Goal: Task Accomplishment & Management: Manage account settings

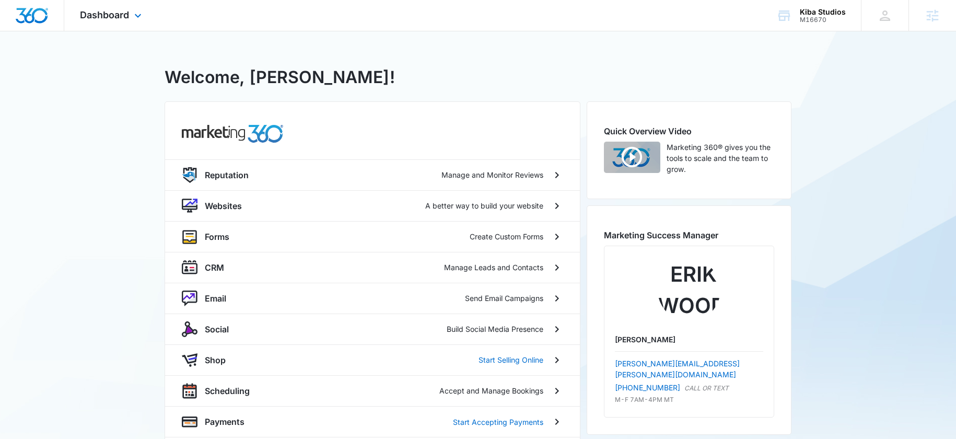
click at [30, 21] on img "Dashboard" at bounding box center [31, 16] width 33 height 16
click at [126, 21] on div "Dashboard Apps Reputation Websites Forms CRM Email Social Shop Scheduling Payme…" at bounding box center [112, 15] width 96 height 31
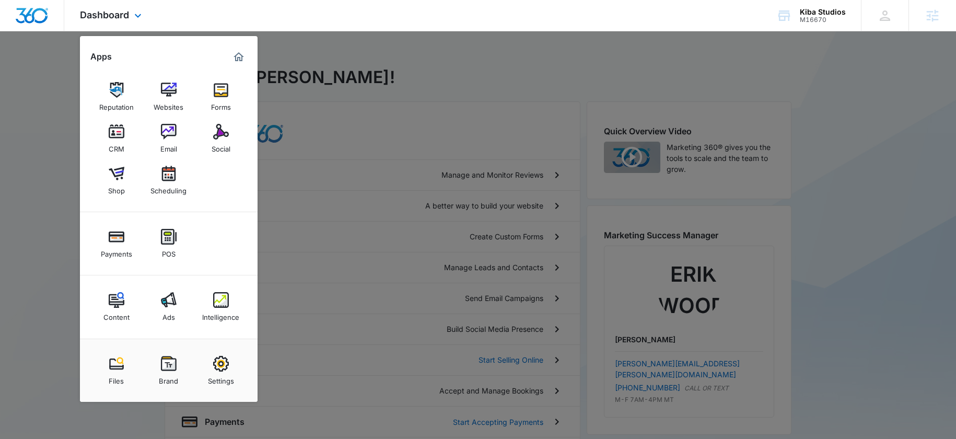
click at [45, 15] on img "Dashboard" at bounding box center [31, 16] width 33 height 16
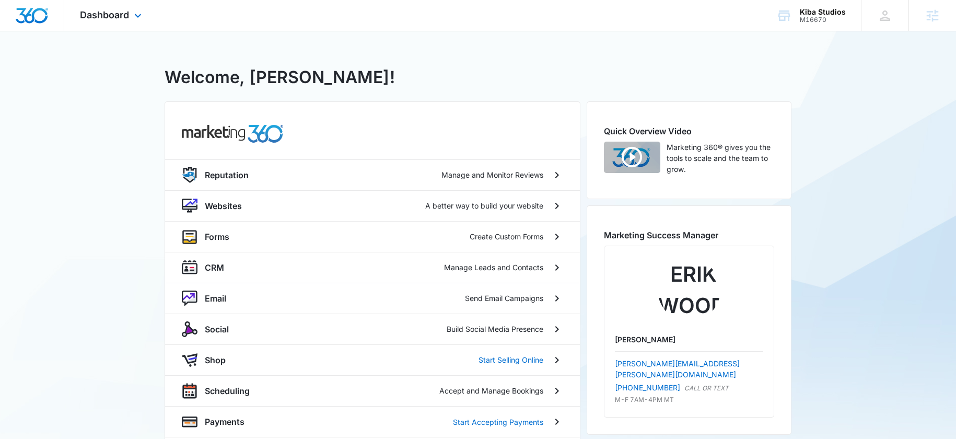
click at [44, 15] on img "Dashboard" at bounding box center [31, 16] width 33 height 16
click at [82, 15] on span "Dashboard" at bounding box center [104, 14] width 49 height 11
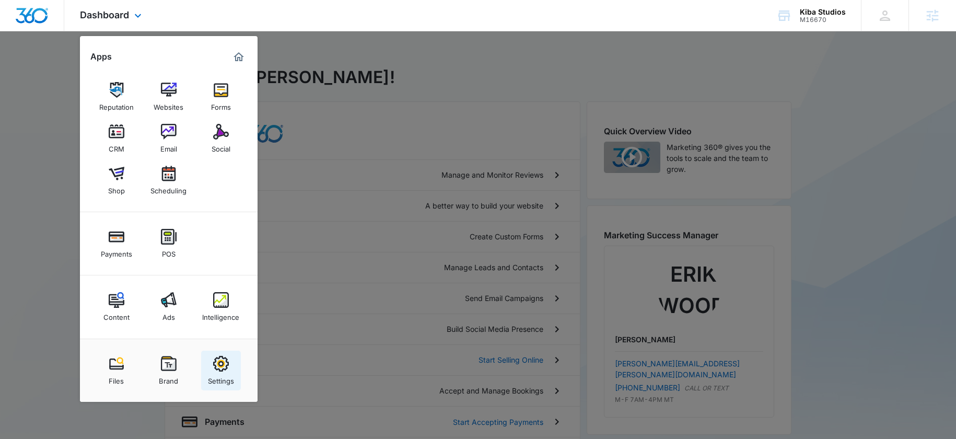
click at [231, 367] on link "Settings" at bounding box center [221, 370] width 40 height 40
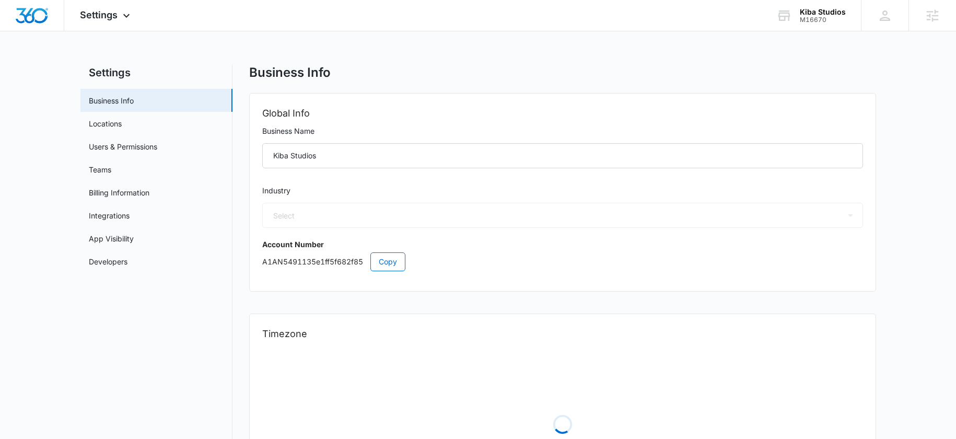
select select "33"
select select "US"
select select "America/[GEOGRAPHIC_DATA]"
click at [891, 13] on div at bounding box center [885, 16] width 16 height 16
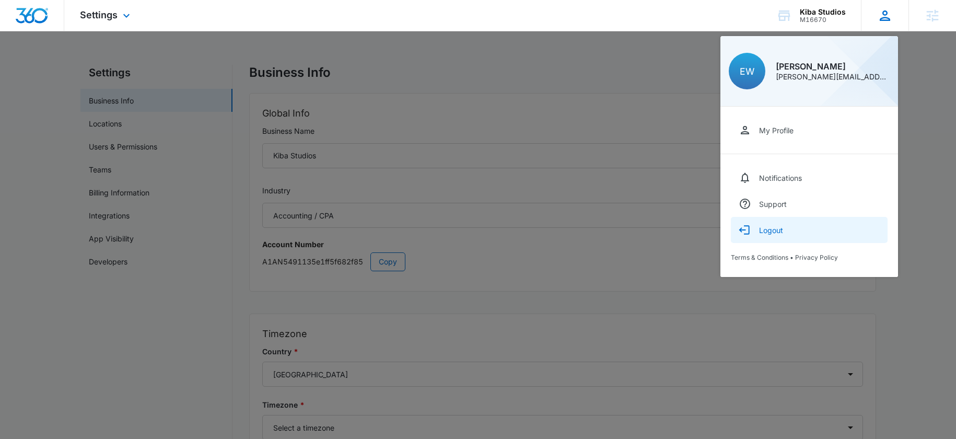
click at [774, 225] on button "Logout" at bounding box center [809, 230] width 157 height 26
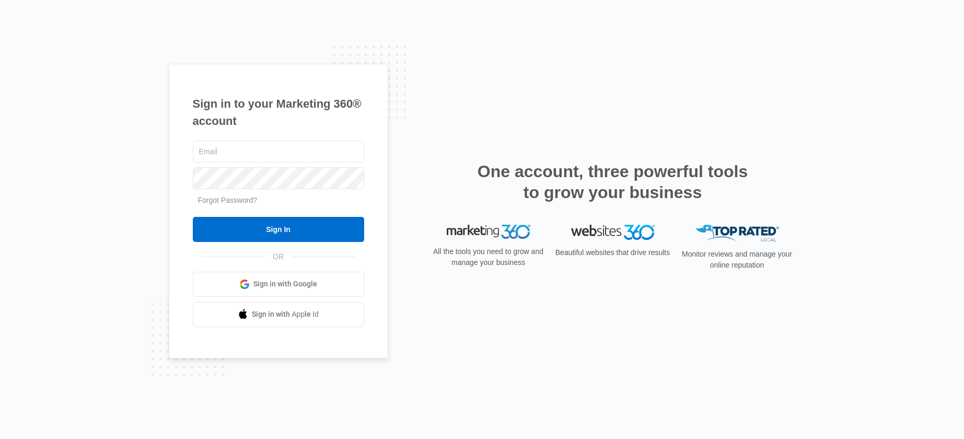
drag, startPoint x: 424, startPoint y: 113, endPoint x: 417, endPoint y: 115, distance: 7.0
click at [424, 114] on div "Sign in to your Marketing 360® account Forgot Password? Sign In OR" at bounding box center [482, 219] width 627 height 311
click at [249, 155] on input "text" at bounding box center [278, 152] width 171 height 22
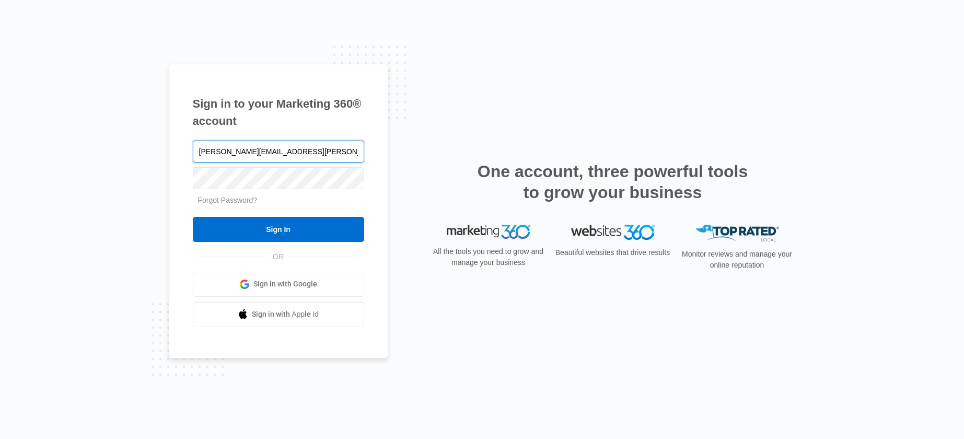
type input "[PERSON_NAME][EMAIL_ADDRESS][PERSON_NAME][DOMAIN_NAME]"
click at [193, 217] on input "Sign In" at bounding box center [278, 229] width 171 height 25
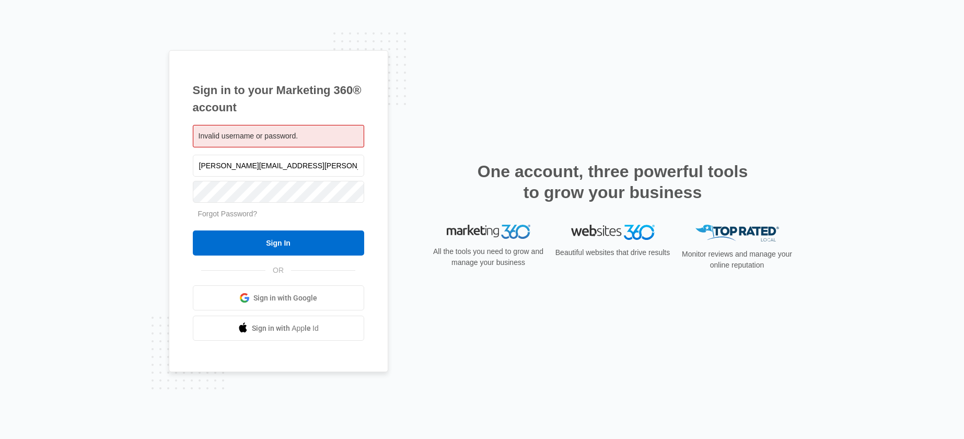
click at [193, 230] on input "Sign In" at bounding box center [278, 242] width 171 height 25
click at [192, 186] on div "Sign in to your Marketing 360® account Invalid username or password. Erik.Woods…" at bounding box center [278, 211] width 219 height 322
click at [193, 230] on input "Sign In" at bounding box center [278, 242] width 171 height 25
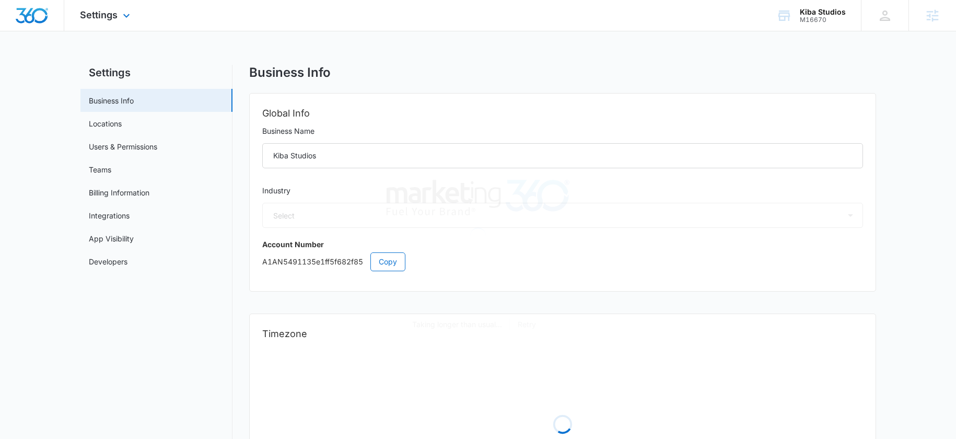
select select "33"
select select "US"
select select "America/Denver"
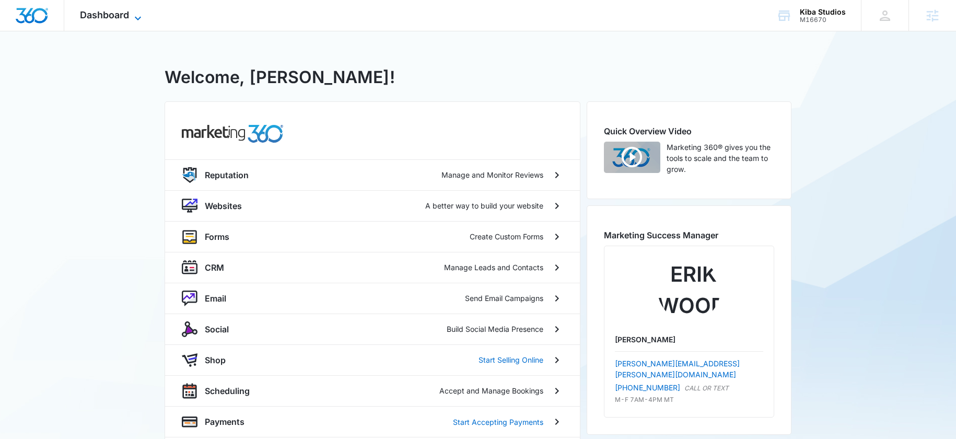
click at [125, 15] on span "Dashboard" at bounding box center [104, 14] width 49 height 11
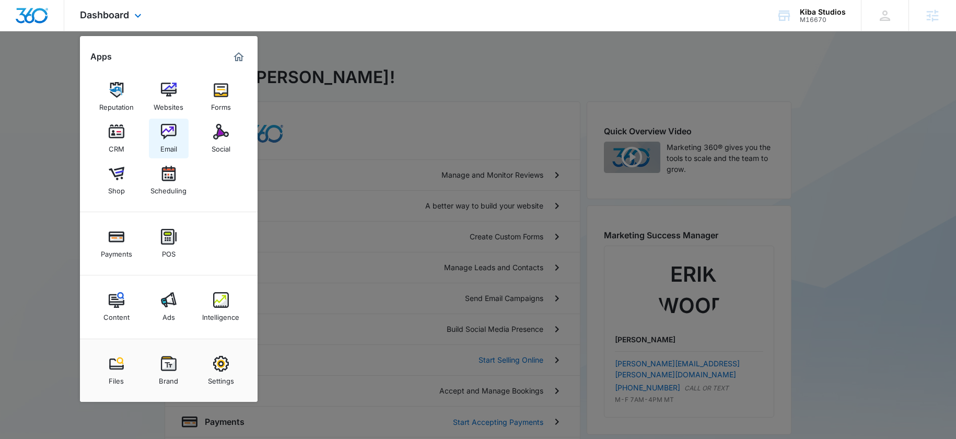
click at [163, 138] on img at bounding box center [169, 132] width 16 height 16
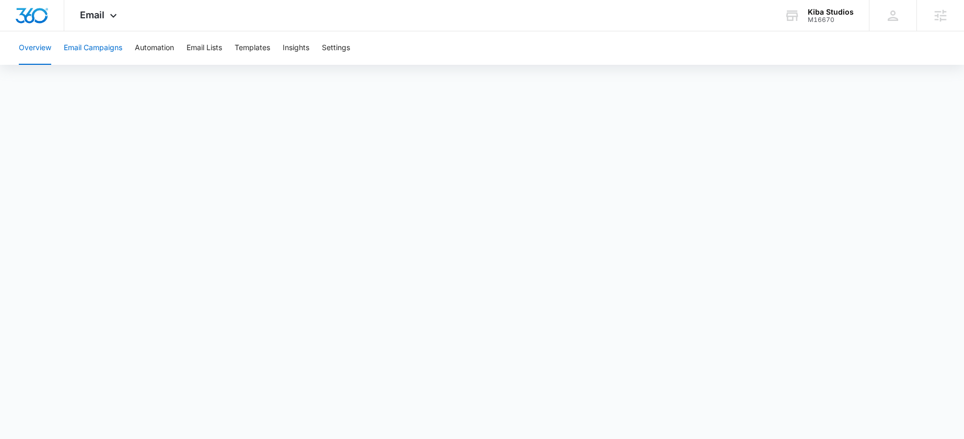
click at [88, 49] on button "Email Campaigns" at bounding box center [93, 47] width 59 height 33
click at [833, 13] on div "Kiba Studios" at bounding box center [831, 12] width 46 height 8
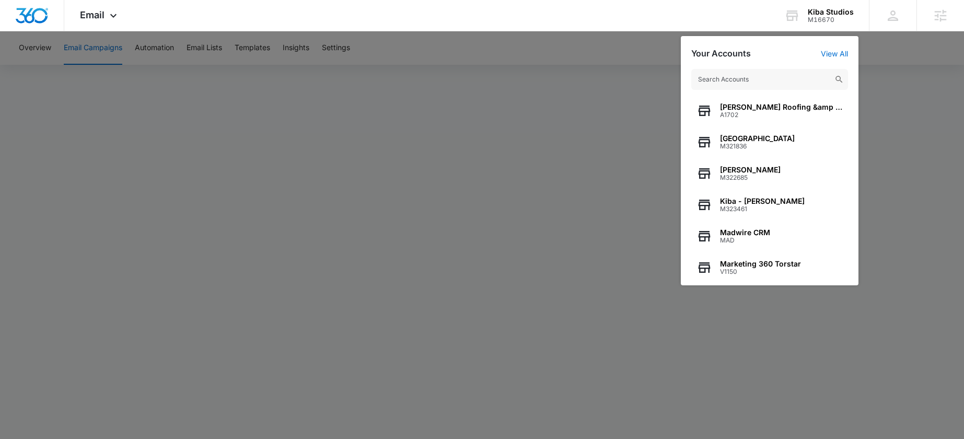
click at [606, 365] on div at bounding box center [482, 219] width 964 height 439
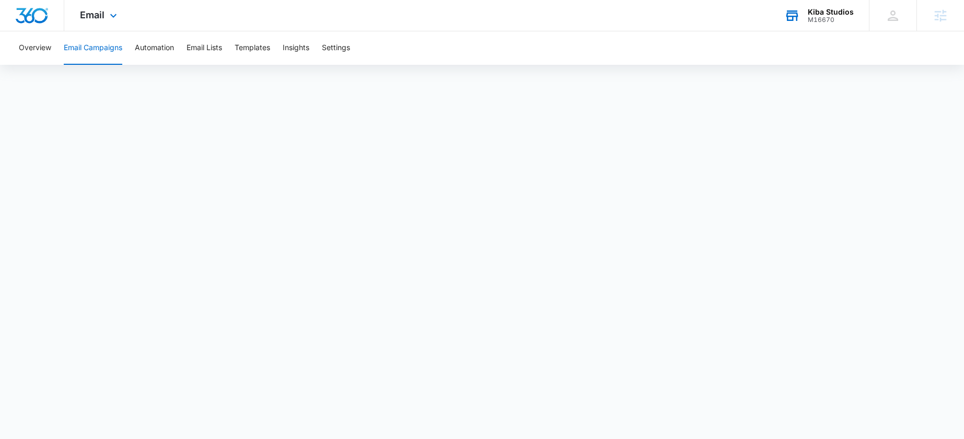
click at [822, 17] on div "M16670" at bounding box center [831, 19] width 46 height 7
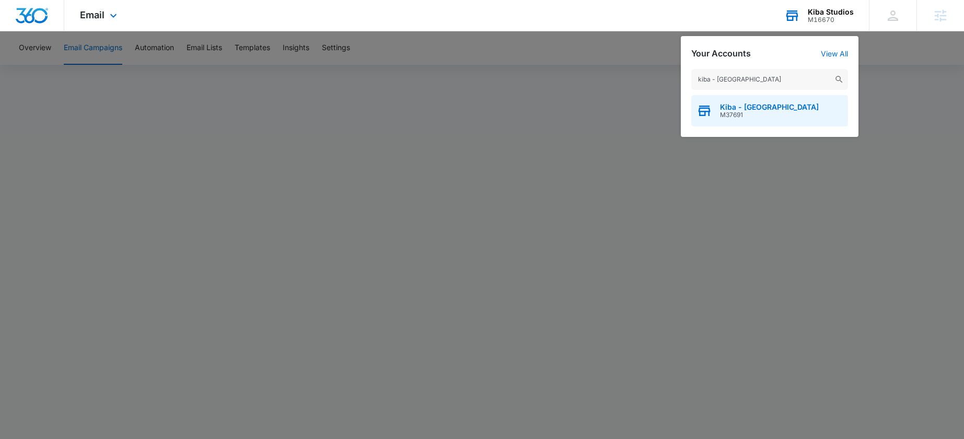
type input "kiba - atlanta"
click at [735, 108] on span "Kiba - Atlanta" at bounding box center [769, 107] width 99 height 8
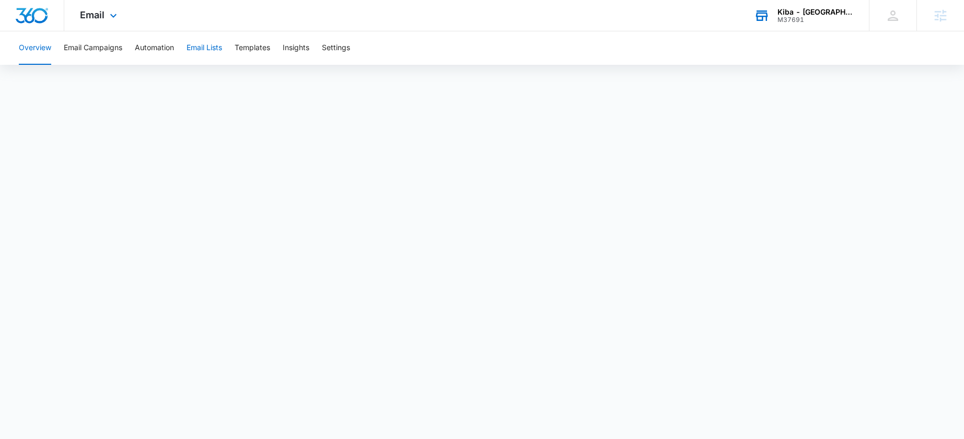
click at [216, 48] on button "Email Lists" at bounding box center [204, 47] width 36 height 33
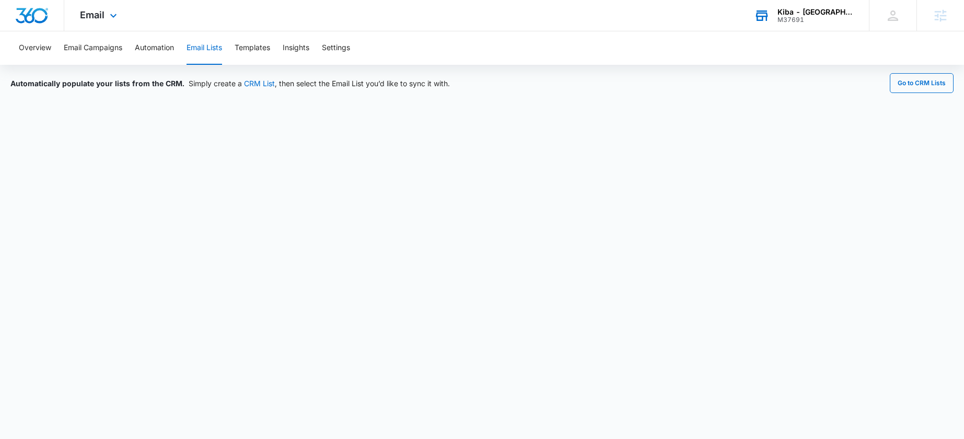
click at [841, 13] on div "Kiba - Atlanta" at bounding box center [815, 12] width 76 height 8
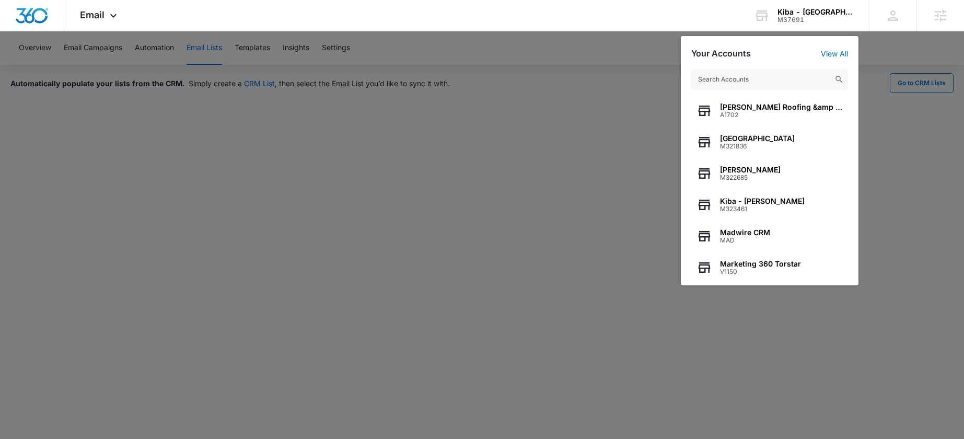
click at [720, 80] on input "text" at bounding box center [769, 79] width 157 height 21
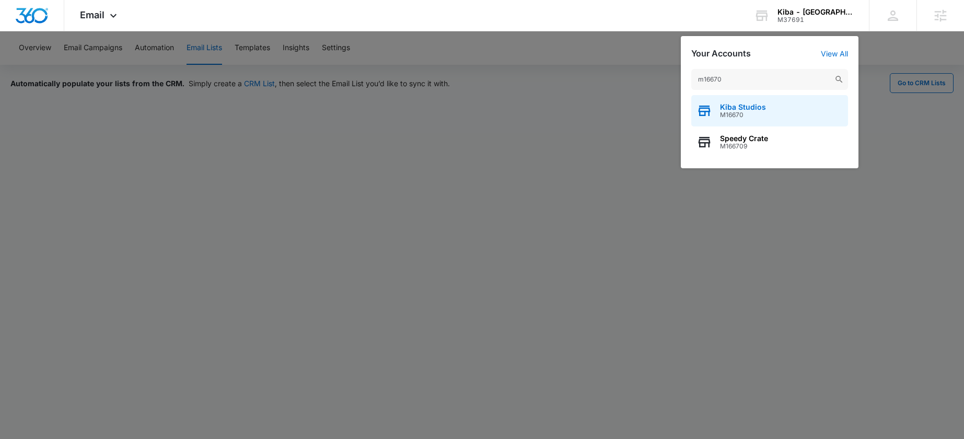
type input "m16670"
click at [753, 112] on span "M16670" at bounding box center [743, 114] width 46 height 7
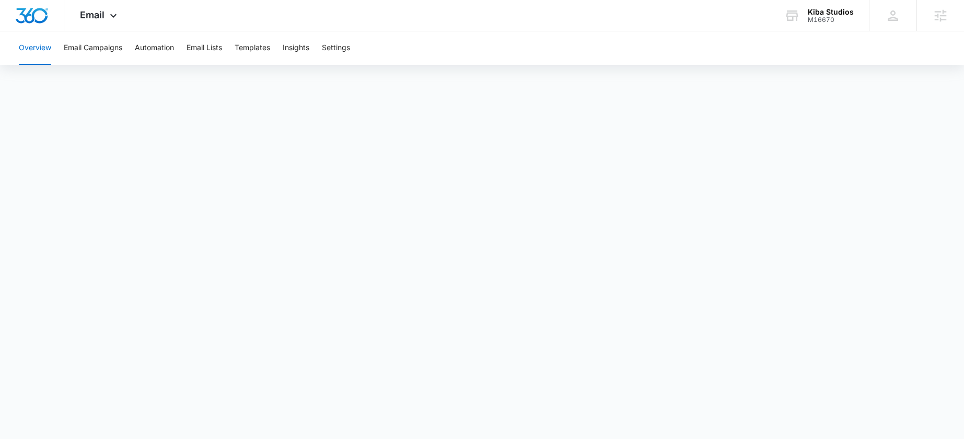
click at [59, 50] on div "Overview Email Campaigns Automation Email Lists Templates Insights Settings" at bounding box center [482, 47] width 939 height 33
click at [111, 46] on button "Email Campaigns" at bounding box center [93, 47] width 59 height 33
click at [216, 45] on button "Email Lists" at bounding box center [204, 47] width 36 height 33
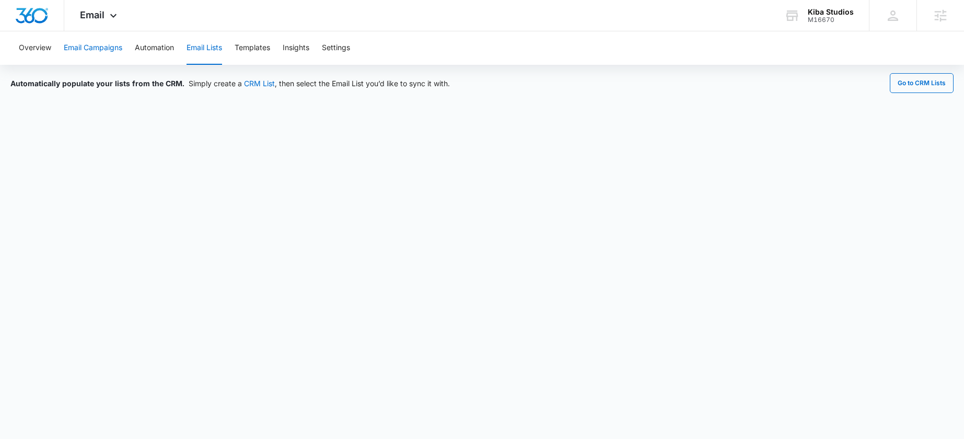
click at [98, 48] on button "Email Campaigns" at bounding box center [93, 47] width 59 height 33
